Goal: Navigation & Orientation: Find specific page/section

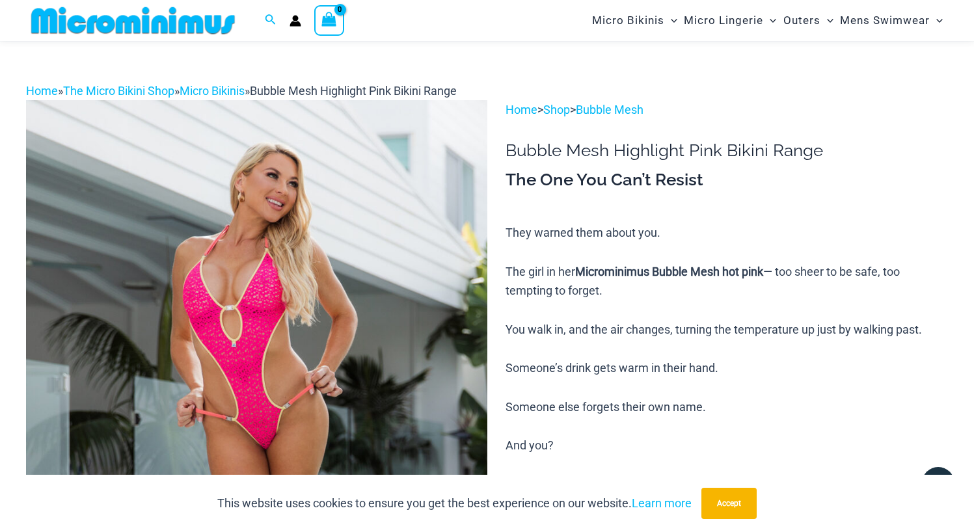
scroll to position [29, 0]
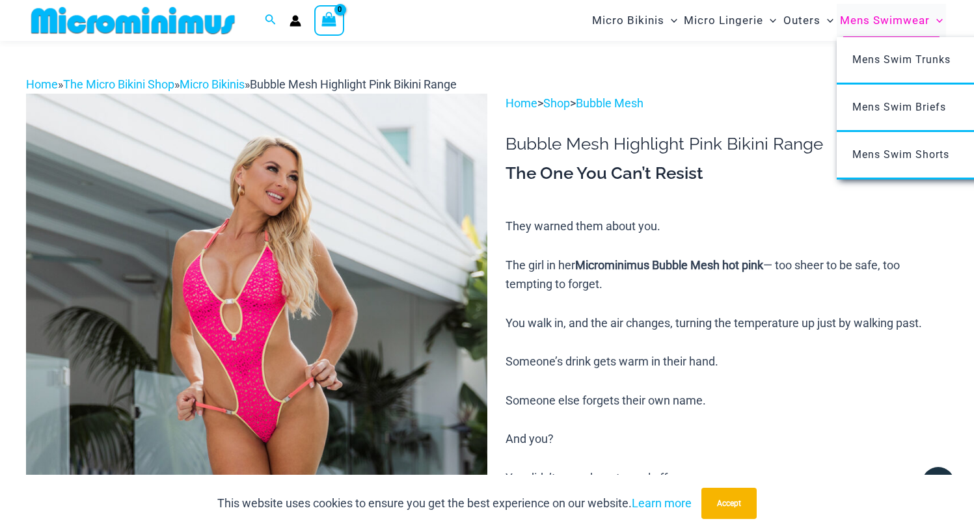
click at [888, 22] on span "Mens Swimwear" at bounding box center [885, 20] width 90 height 33
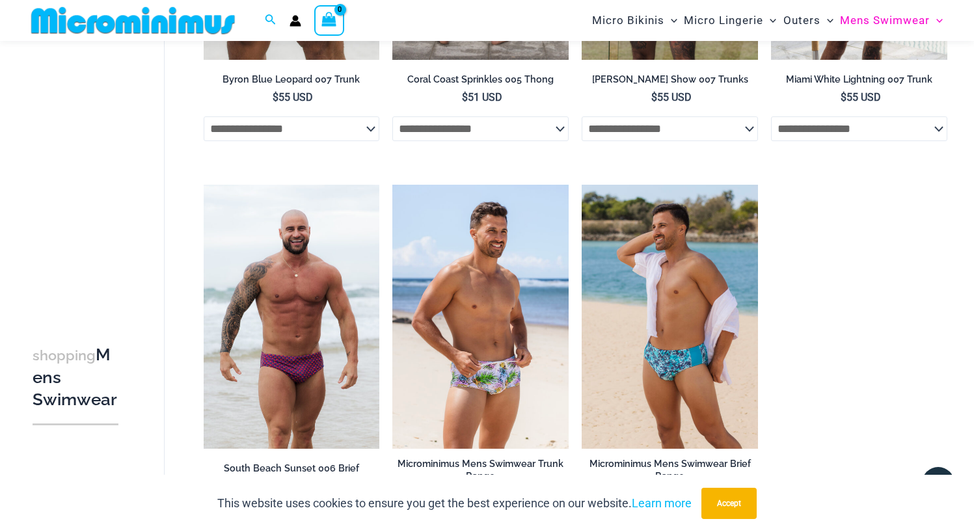
scroll to position [2453, 0]
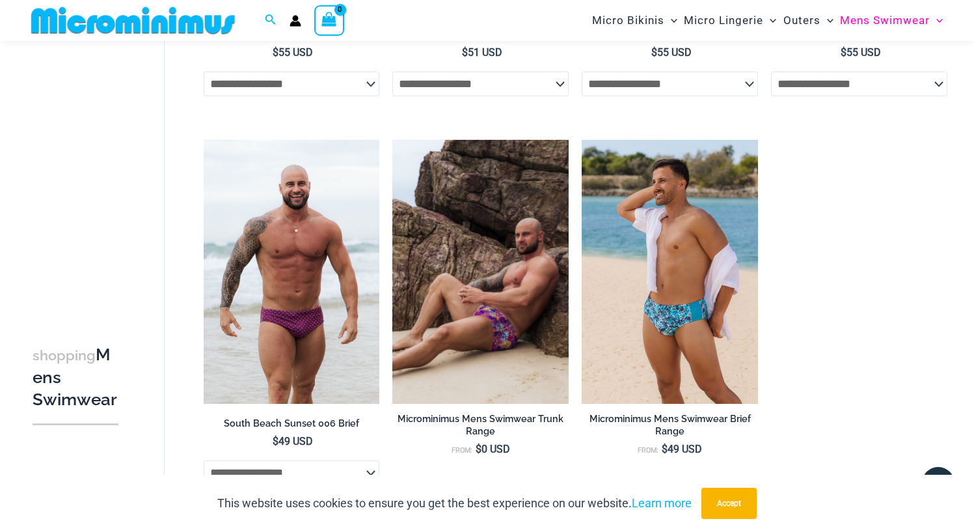
click at [474, 298] on img at bounding box center [481, 272] width 176 height 264
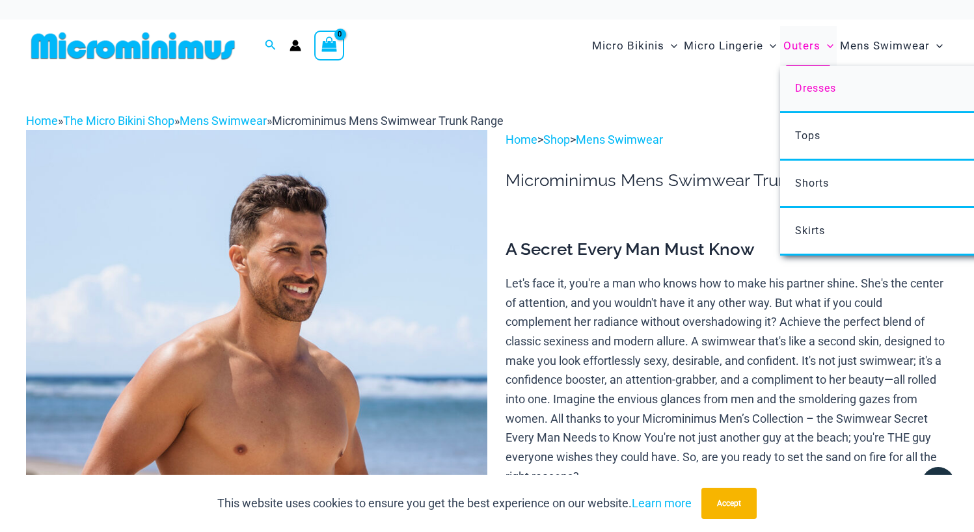
click at [818, 89] on span "Dresses" at bounding box center [815, 88] width 41 height 12
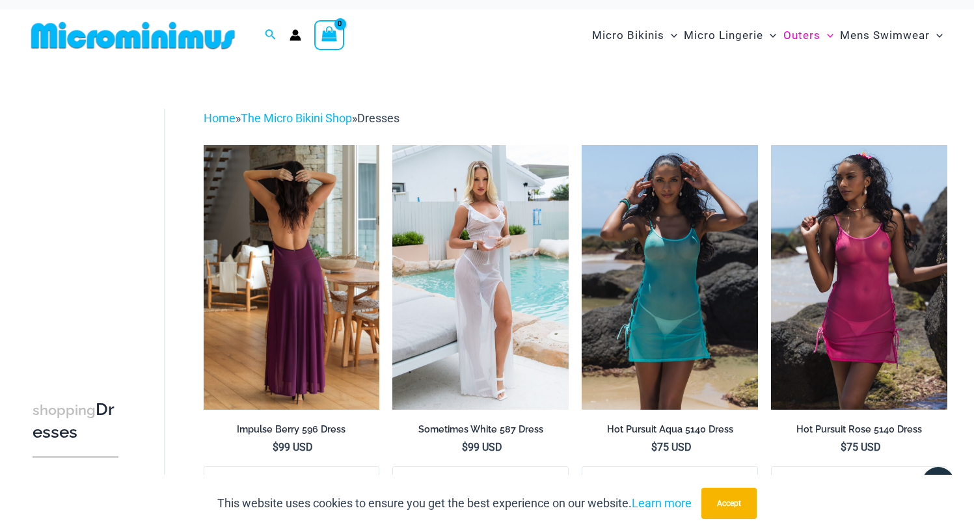
scroll to position [12, 0]
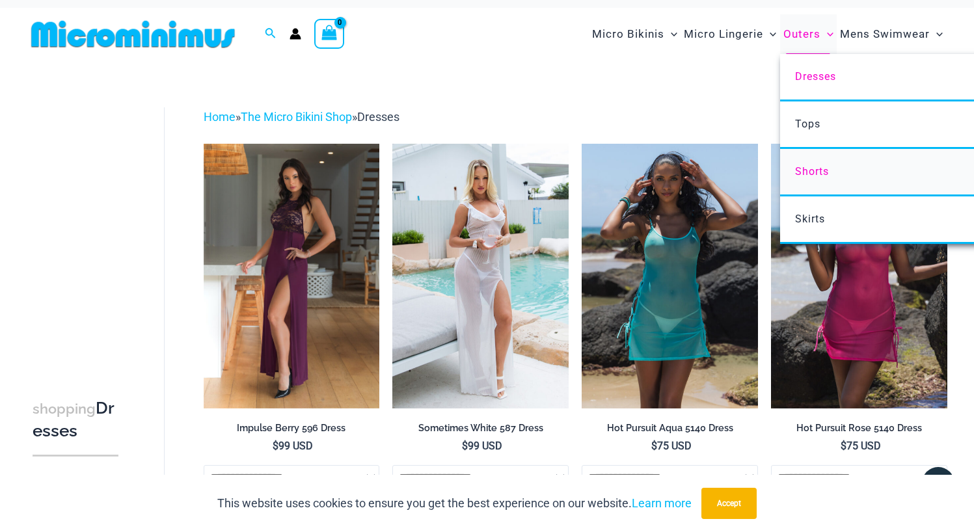
click at [818, 165] on span "Shorts" at bounding box center [812, 171] width 34 height 12
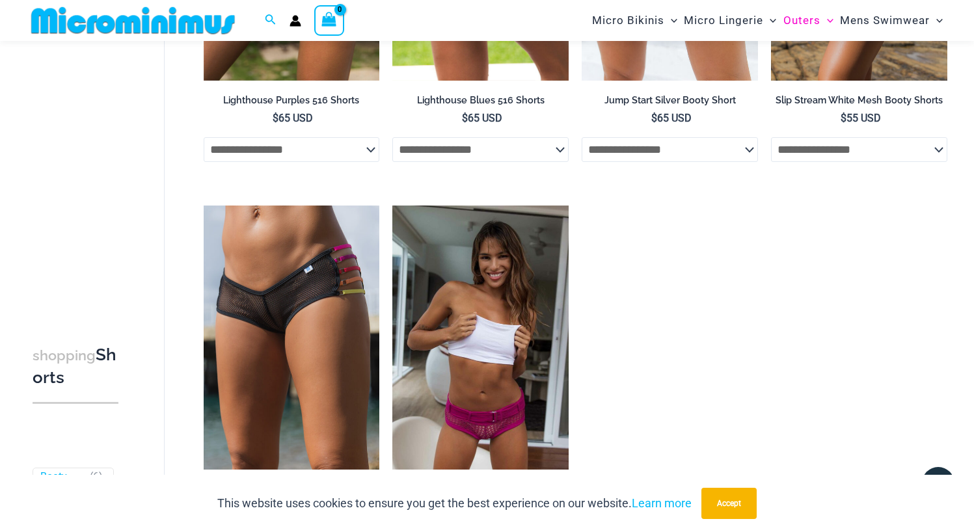
scroll to position [405, 0]
